Goal: Complete application form

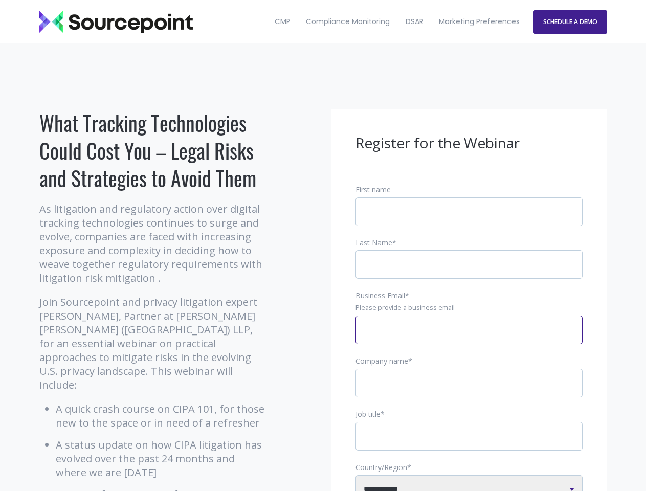
click at [469, 338] on input "Business Email *" at bounding box center [468, 329] width 227 height 29
